Goal: Task Accomplishment & Management: Use online tool/utility

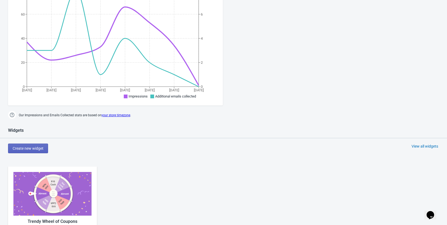
scroll to position [188, 0]
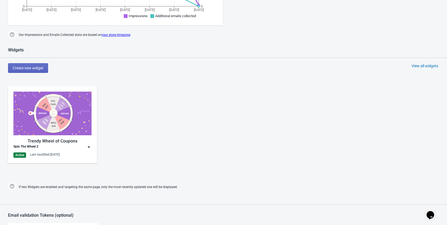
click at [89, 147] on img at bounding box center [88, 147] width 5 height 5
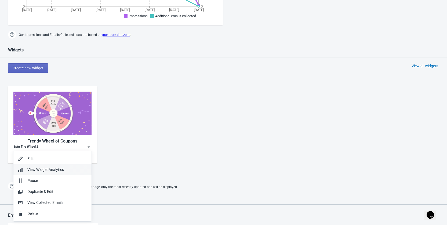
scroll to position [242, 0]
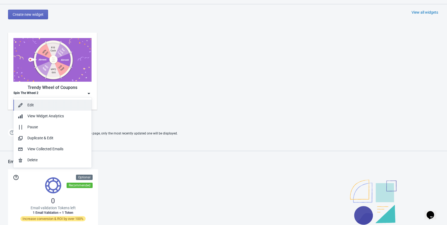
click at [49, 105] on div "Edit" at bounding box center [57, 106] width 60 height 6
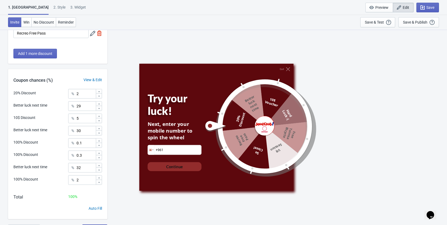
scroll to position [197, 0]
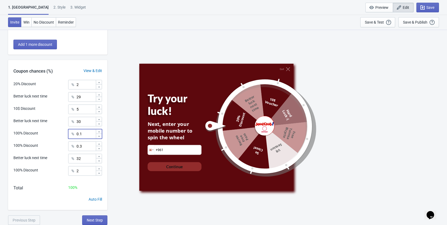
click at [80, 135] on input "0.1" at bounding box center [85, 134] width 19 height 10
click at [79, 135] on input "0.1" at bounding box center [85, 134] width 19 height 10
type input "0.05"
click at [116, 162] on div "Quit Try your luck! Next, enter your mobile number to spin the wheel Phone +961…" at bounding box center [277, 128] width 334 height 196
click at [83, 134] on input "0.05" at bounding box center [85, 134] width 19 height 10
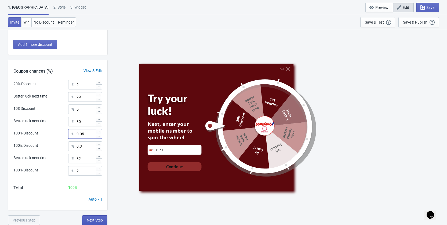
click at [93, 220] on span "Next Step" at bounding box center [95, 221] width 16 height 4
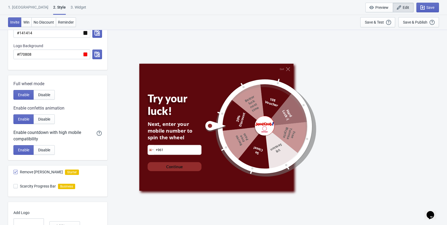
scroll to position [250, 0]
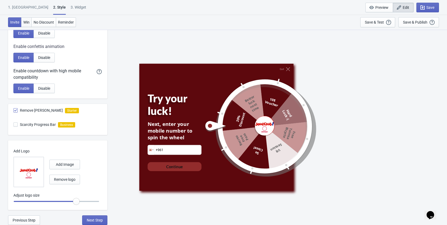
click at [31, 25] on button "Win" at bounding box center [26, 22] width 10 height 10
radio input "true"
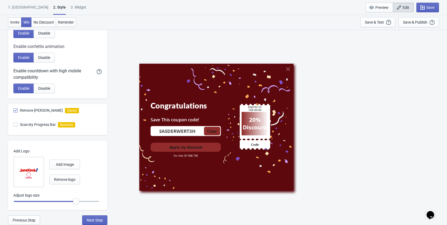
click at [17, 10] on div "1. [GEOGRAPHIC_DATA]" at bounding box center [28, 9] width 40 height 9
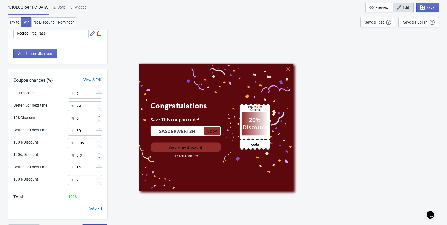
scroll to position [197, 0]
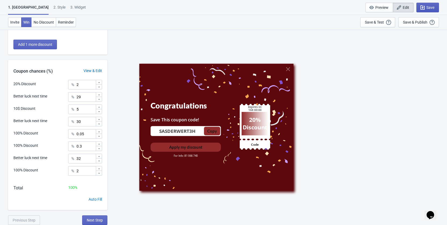
click at [434, 7] on span "Save" at bounding box center [430, 7] width 8 height 4
